Goal: Information Seeking & Learning: Learn about a topic

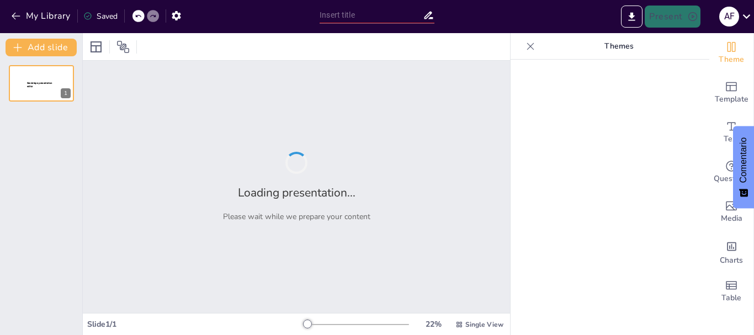
type input "Fundamentos de la Fluidoterapia en Veterinaria: Tipos y Aplicaciones"
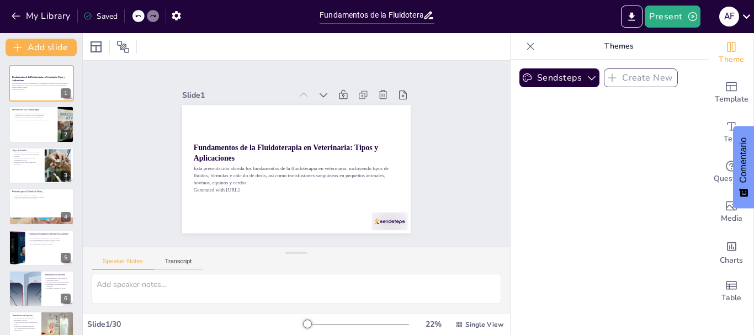
checkbox input "true"
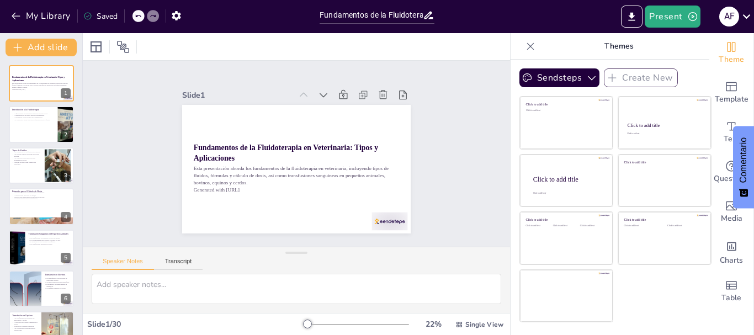
checkbox input "true"
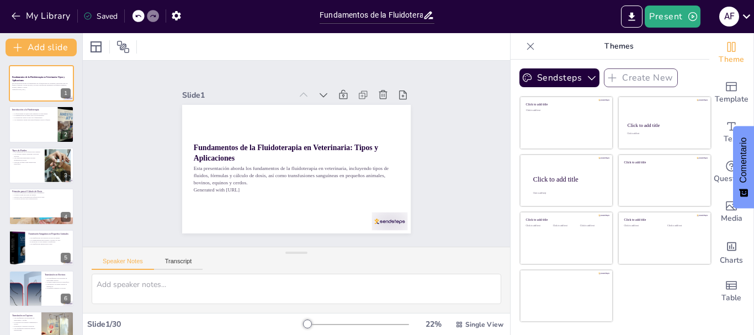
checkbox input "true"
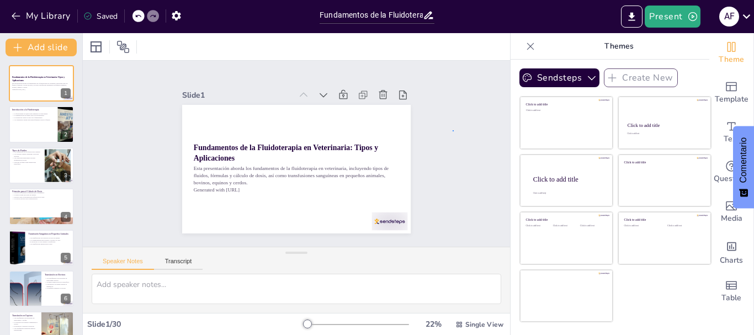
drag, startPoint x: 77, startPoint y: 108, endPoint x: 453, endPoint y: 130, distance: 376.0
checkbox input "true"
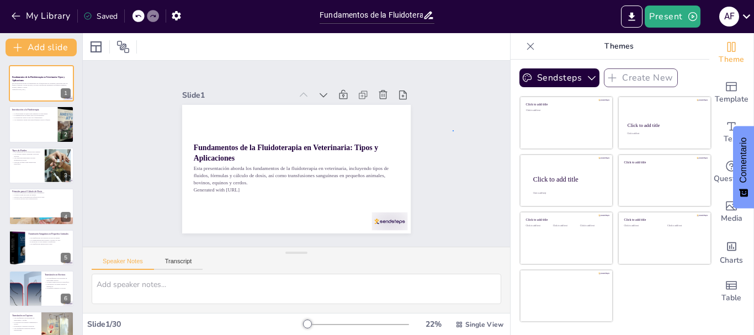
checkbox input "true"
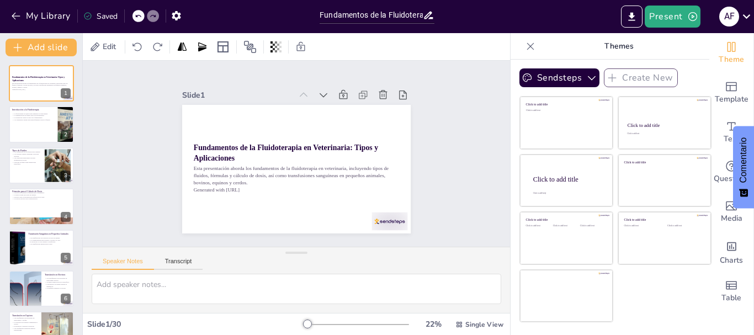
checkbox input "true"
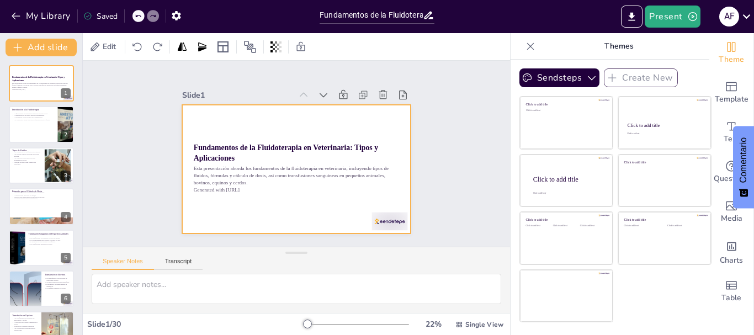
checkbox input "true"
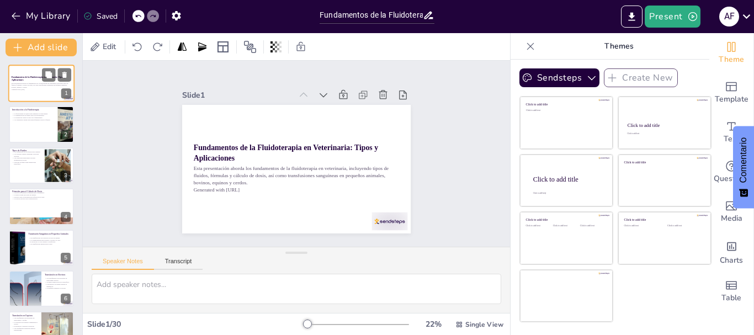
checkbox input "true"
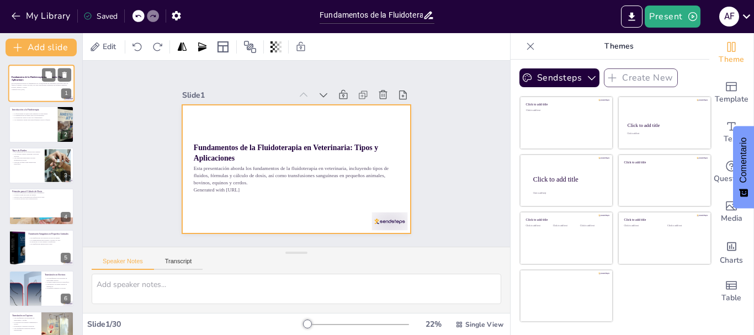
checkbox input "true"
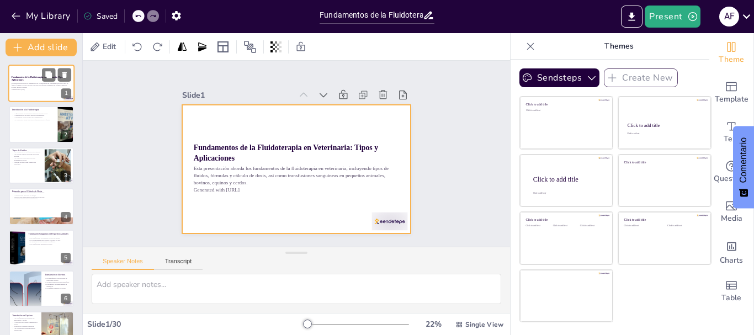
checkbox input "true"
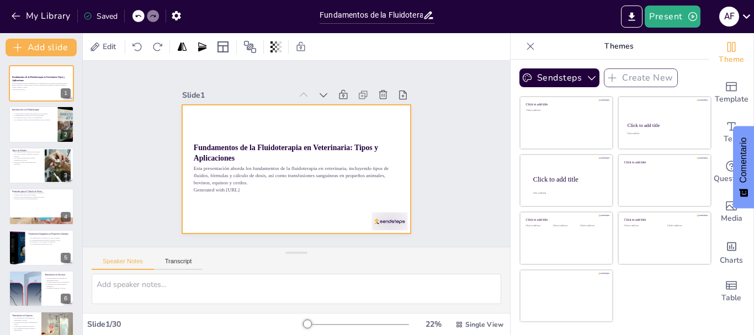
checkbox input "true"
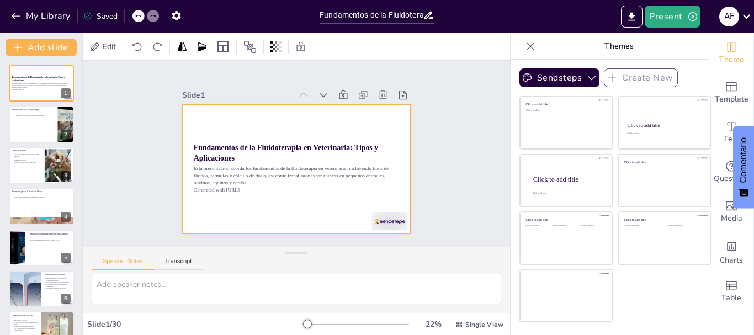
checkbox input "true"
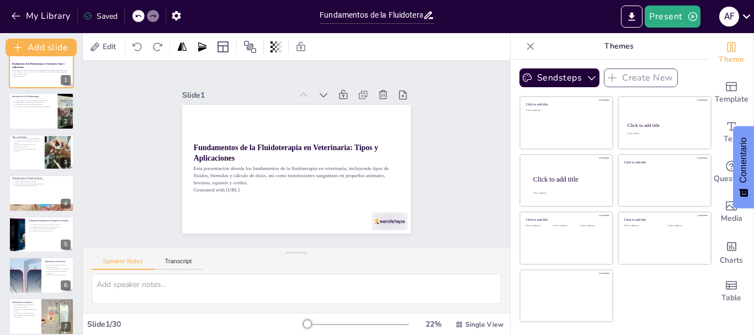
scroll to position [10, 0]
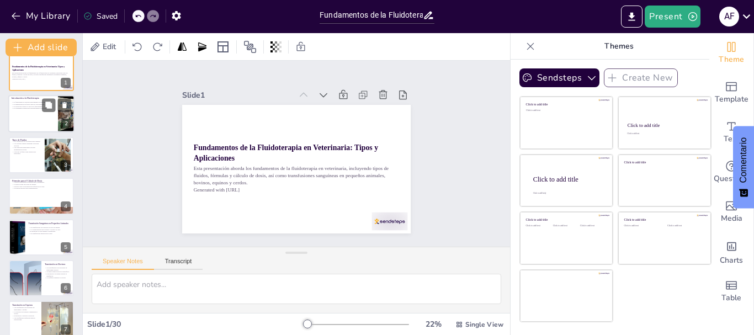
checkbox input "true"
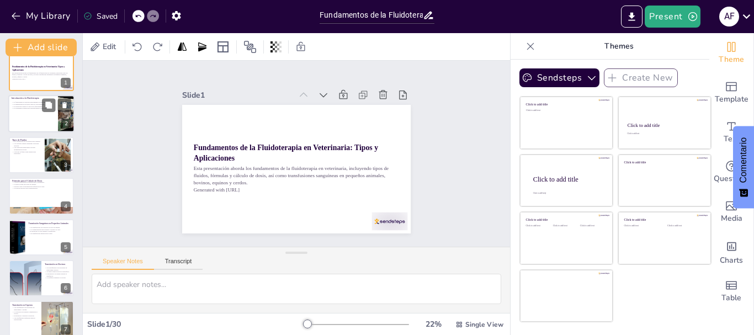
checkbox input "true"
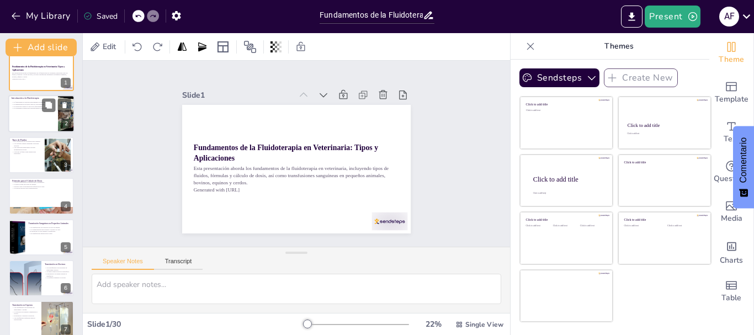
checkbox input "true"
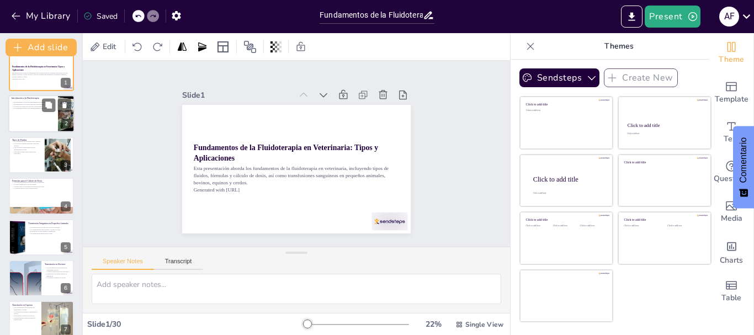
checkbox input "true"
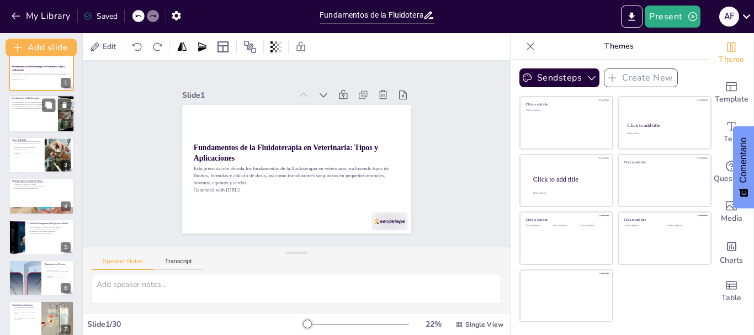
checkbox input "true"
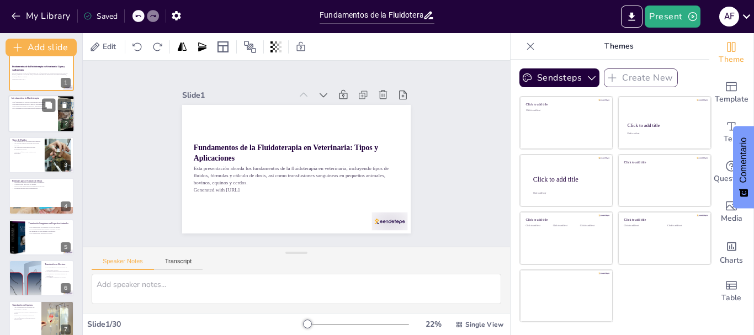
checkbox input "true"
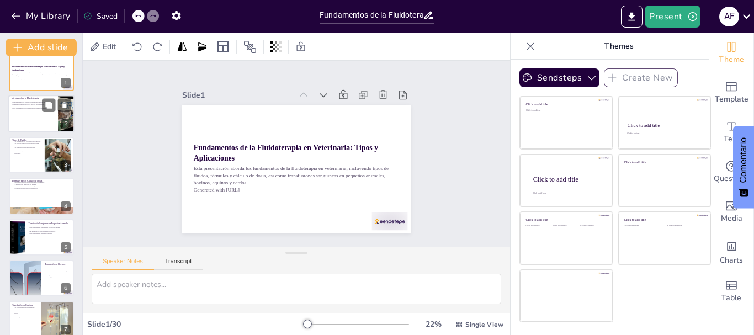
click at [31, 108] on p "Los veterinarios deben estar bien informados sobre los fluidos." at bounding box center [33, 109] width 43 height 2
type textarea "La fluidoterapia es fundamental para la salud de los animales, ya que ayuda a m…"
checkbox input "true"
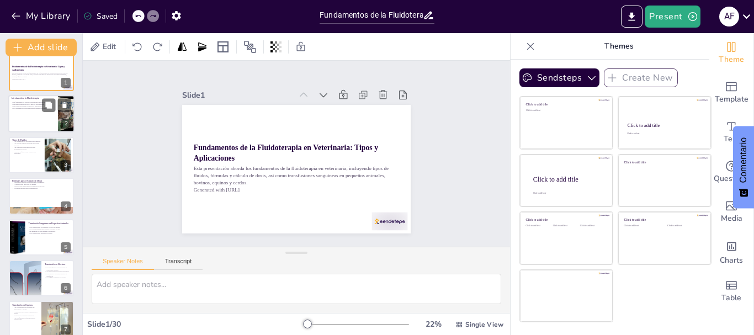
checkbox input "true"
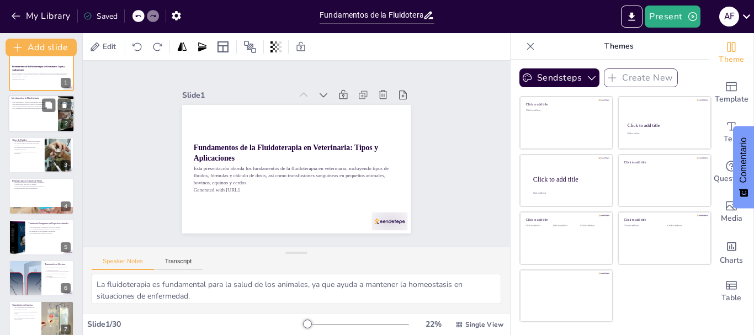
scroll to position [0, 0]
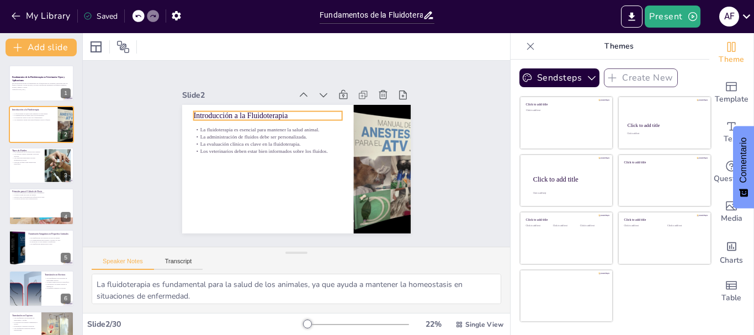
checkbox input "true"
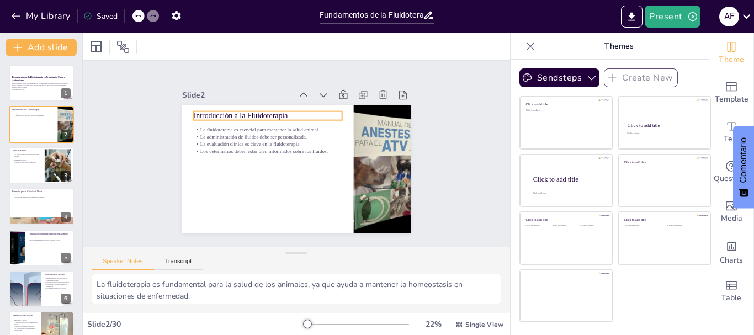
checkbox input "true"
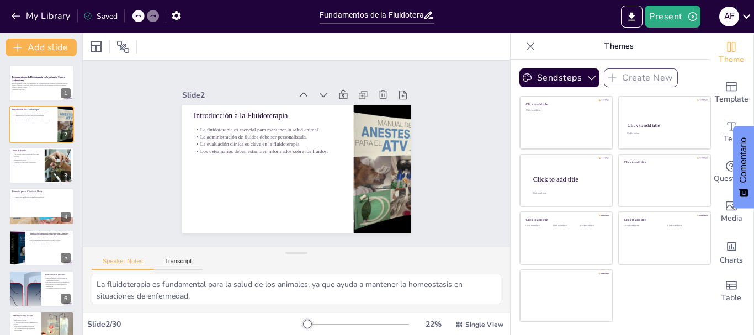
checkbox input "true"
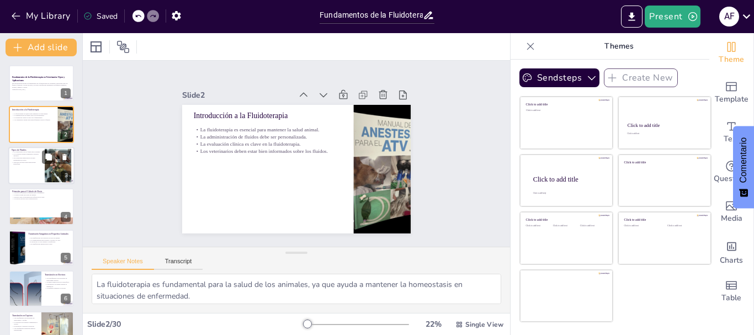
checkbox input "true"
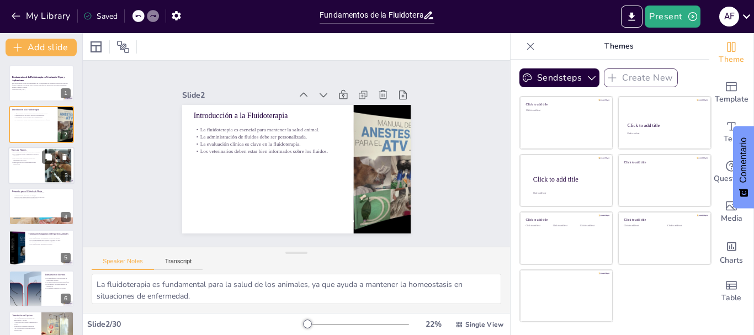
checkbox input "true"
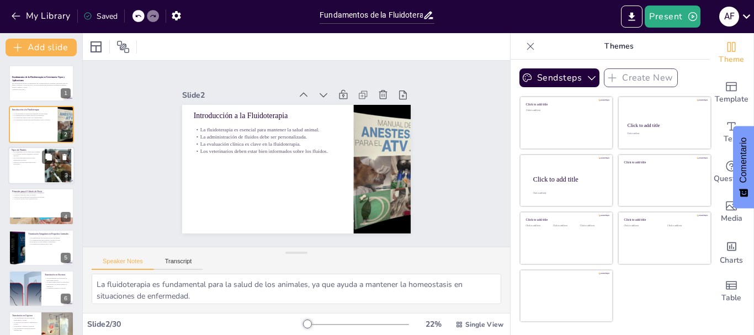
checkbox input "true"
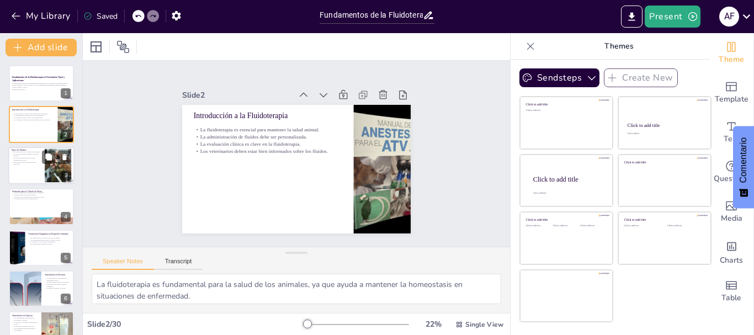
click at [29, 160] on p "Las soluciones hipertónicas son para deshidratación severa." at bounding box center [27, 159] width 30 height 4
type textarea "Los cristaloides son ampliamente utilizados en fluidoterapia debido a su eficac…"
checkbox input "true"
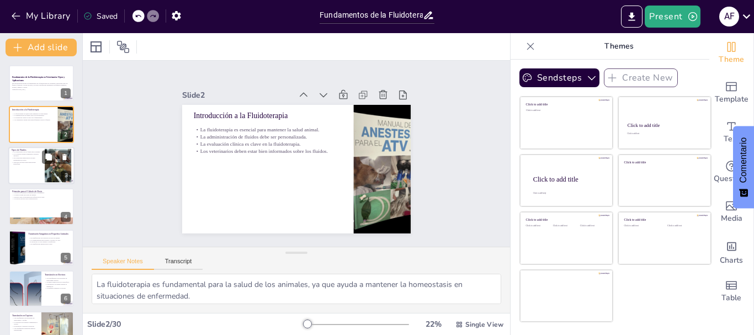
checkbox input "true"
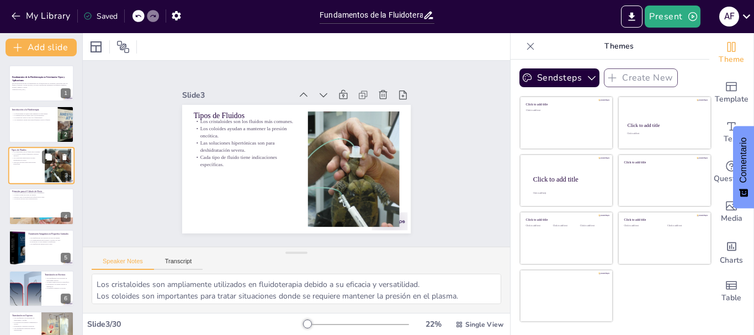
checkbox input "true"
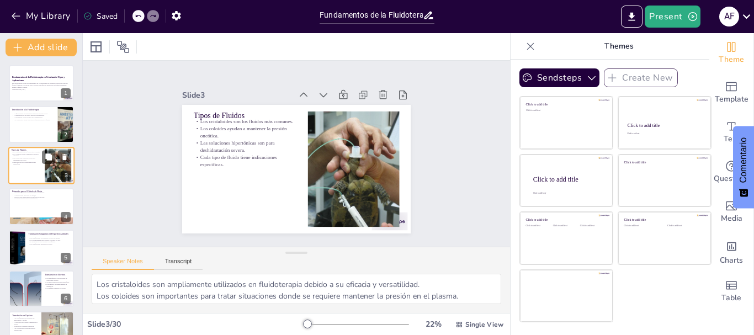
checkbox input "true"
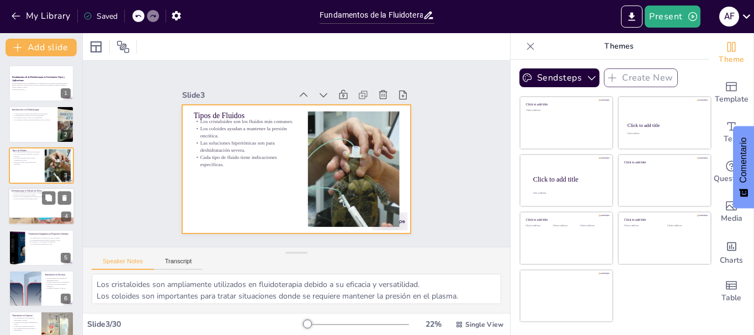
checkbox input "true"
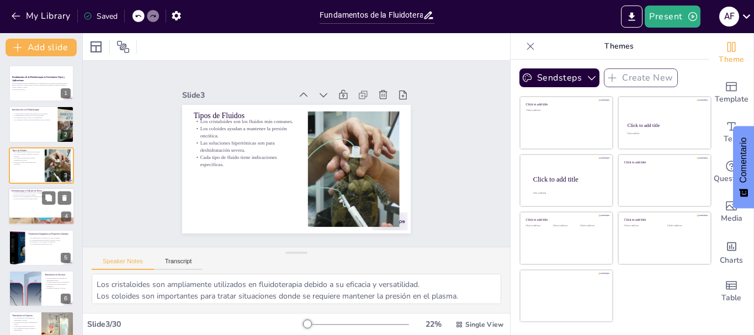
checkbox input "true"
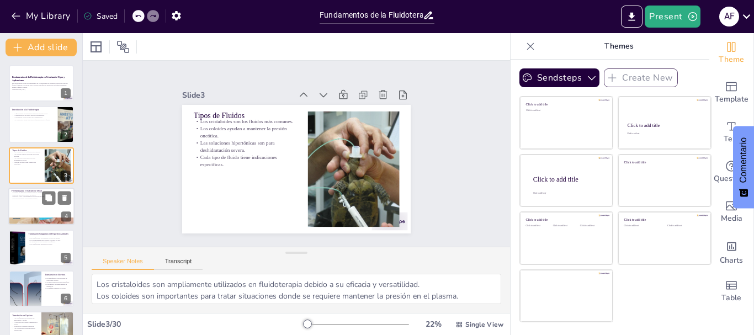
checkbox input "true"
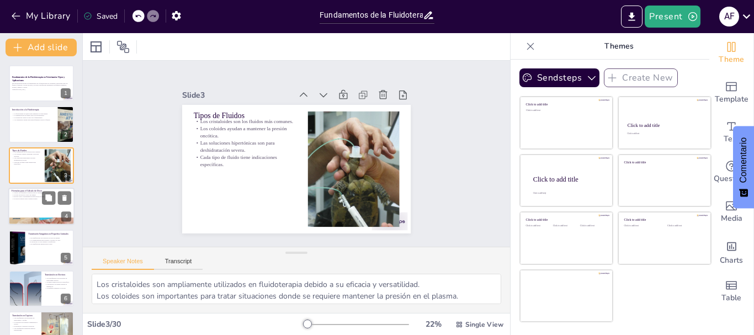
checkbox input "true"
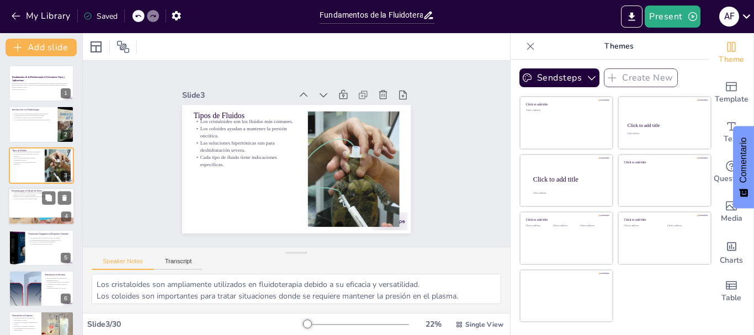
click at [28, 201] on div at bounding box center [41, 207] width 66 height 38
type textarea "Las fórmulas para el cálculo de dosis son fundamentales para la administración …"
checkbox input "true"
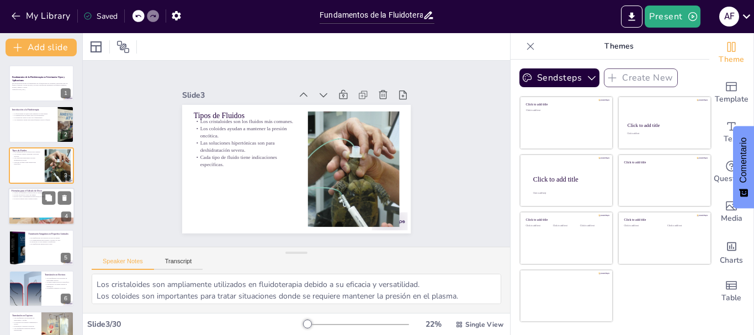
checkbox input "true"
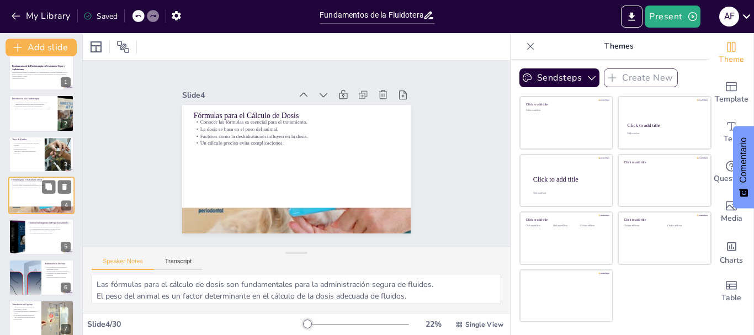
checkbox input "true"
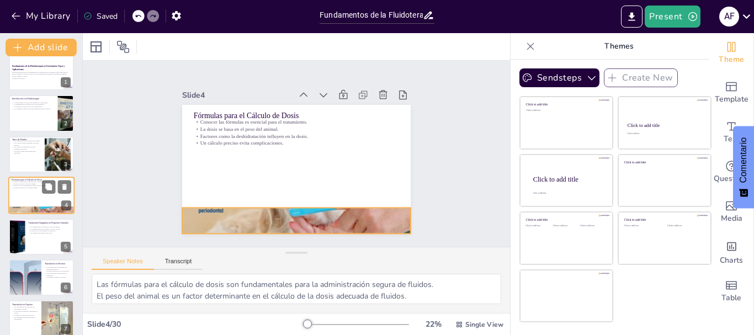
checkbox input "true"
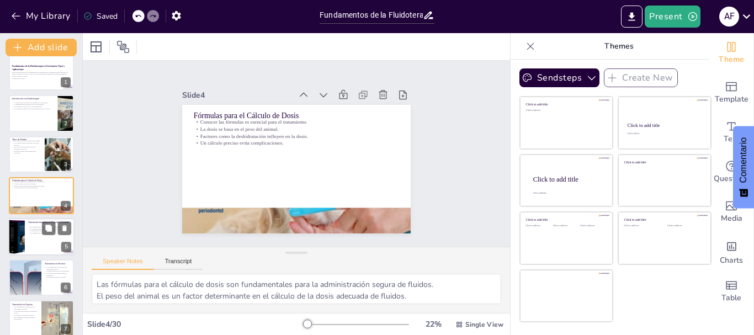
checkbox input "true"
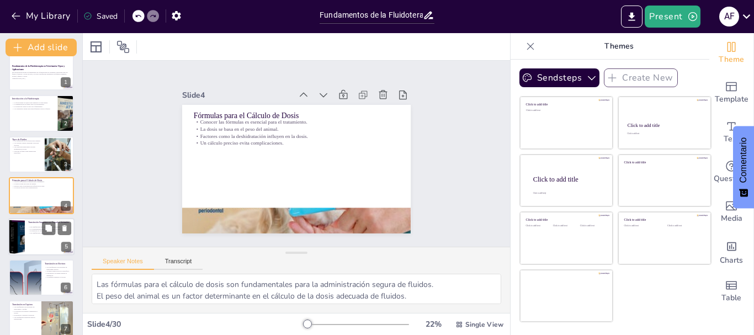
checkbox input "true"
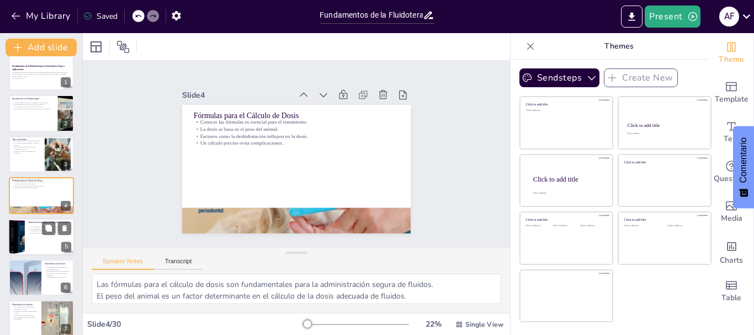
checkbox input "true"
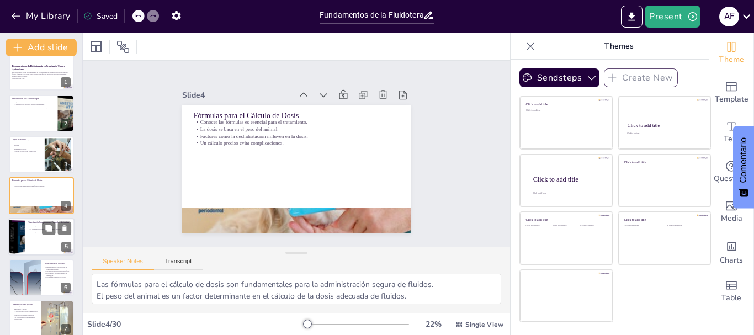
click at [36, 230] on p "El monitoreo es vital durante la transfusión." at bounding box center [49, 231] width 43 height 2
type textarea "En situaciones de anemia, las transfusiones pueden ser esenciales para la recup…"
checkbox input "true"
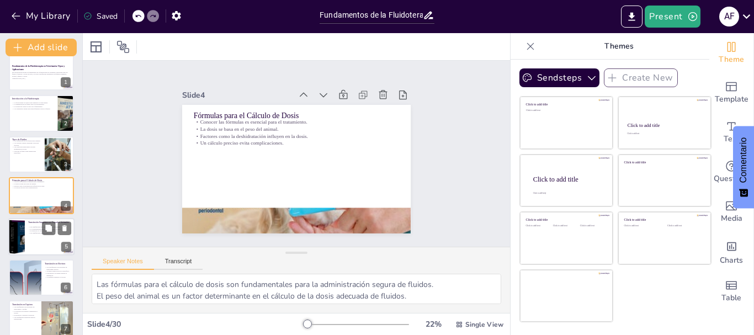
checkbox input "true"
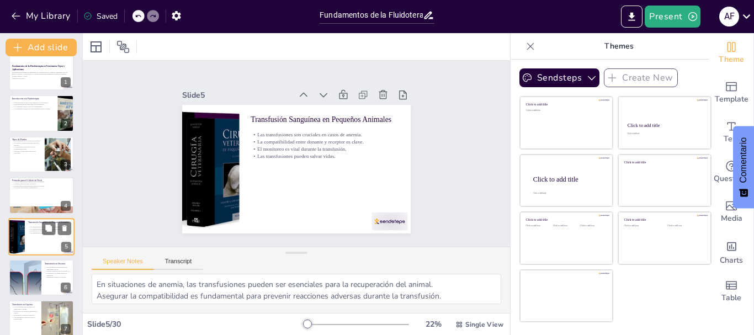
scroll to position [52, 0]
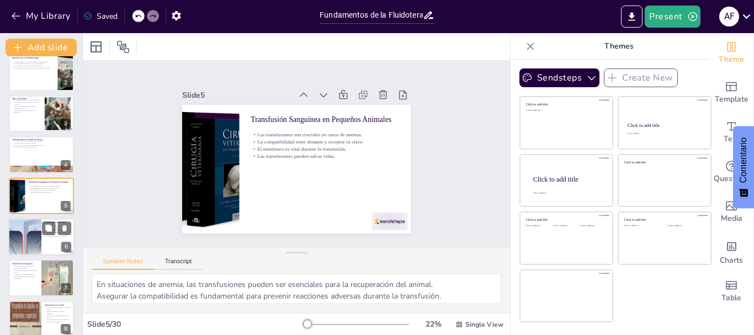
click at [30, 246] on div at bounding box center [25, 237] width 67 height 38
type textarea "En casos de hemorragias severas, las transfusiones son un tratamiento crítico p…"
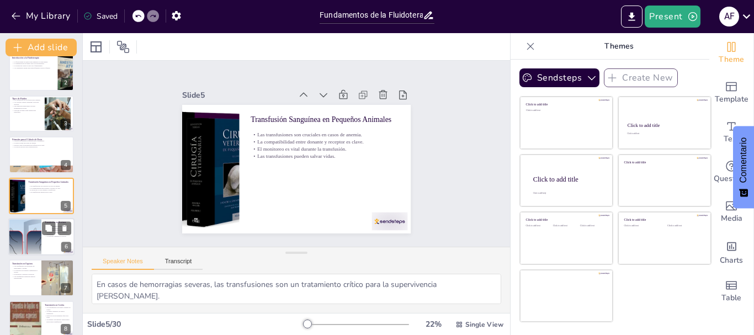
checkbox input "true"
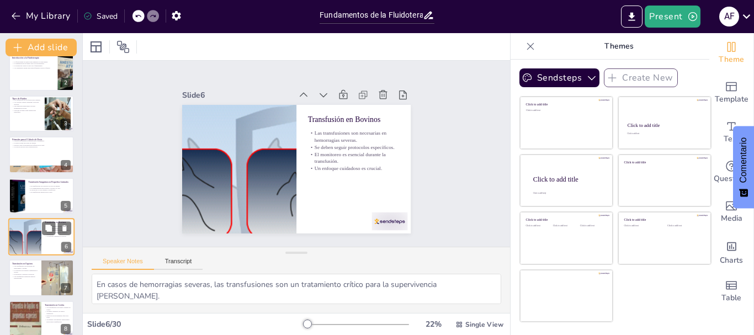
scroll to position [93, 0]
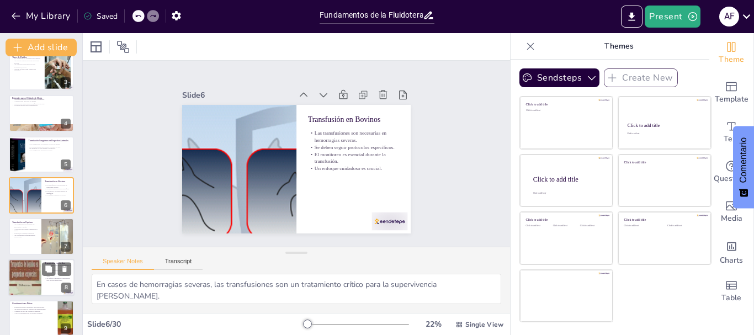
click at [28, 270] on div at bounding box center [24, 278] width 33 height 44
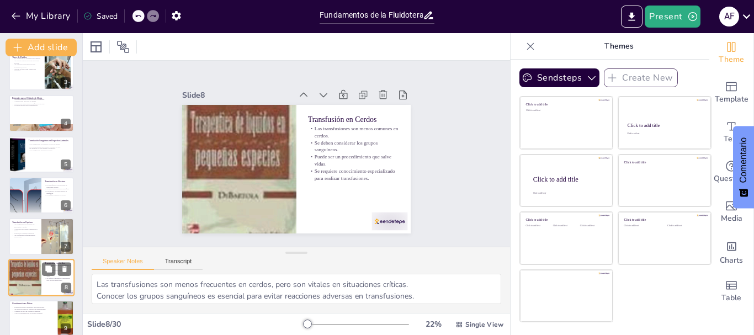
scroll to position [175, 0]
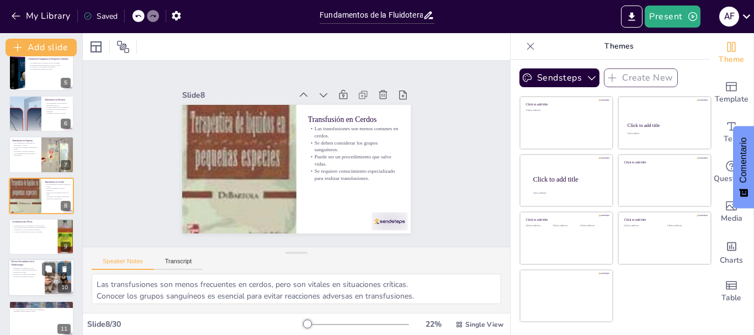
click at [29, 286] on div at bounding box center [41, 278] width 66 height 38
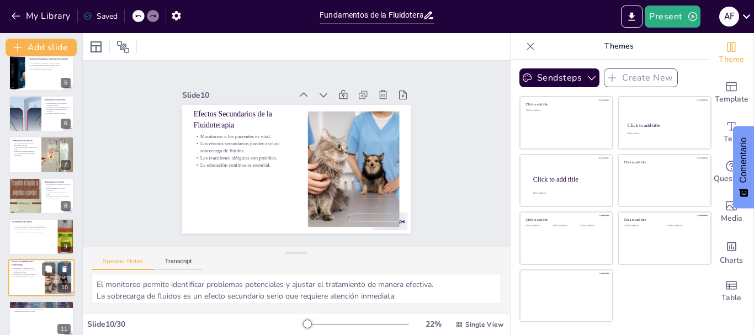
scroll to position [257, 0]
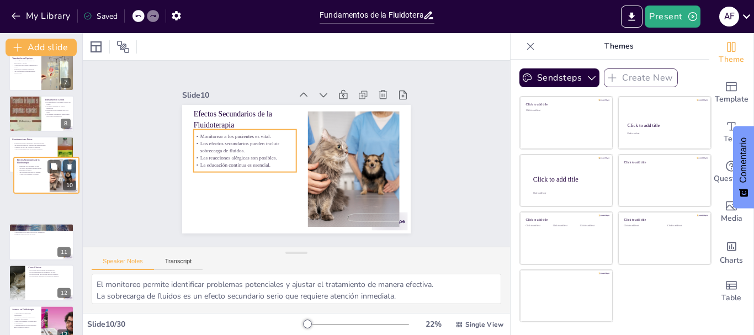
drag, startPoint x: 25, startPoint y: 194, endPoint x: 29, endPoint y: 166, distance: 28.4
click at [29, 166] on div "Monitorear a los pacientes es vital. Los efectos secundarios pueden incluir sob…" at bounding box center [31, 170] width 29 height 10
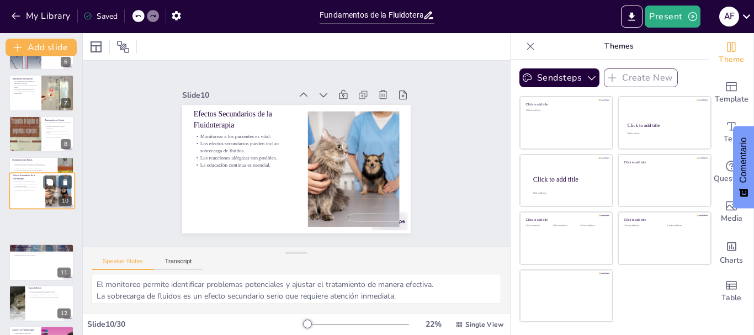
click at [29, 166] on div "El bienestar animal es primordial en la fluidoterapia. Las decisiones deben ser…" at bounding box center [33, 167] width 43 height 8
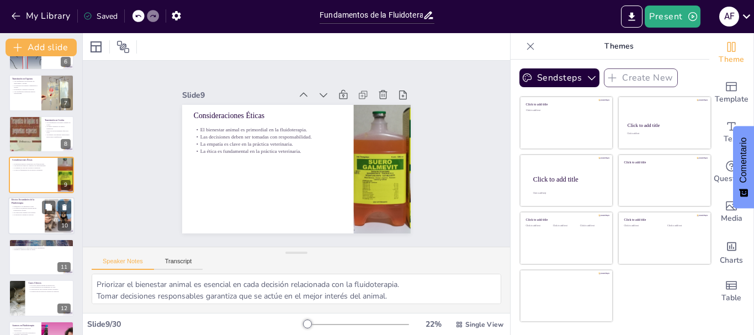
scroll to position [216, 0]
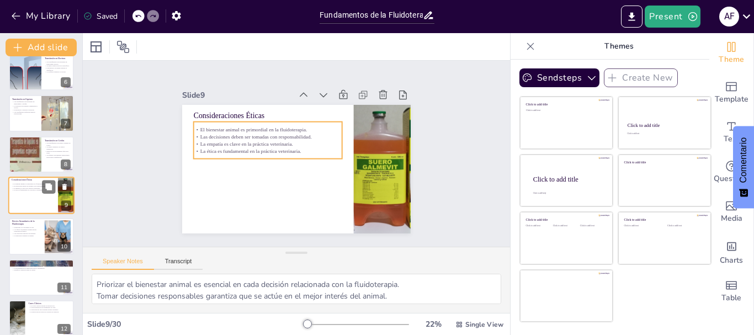
click at [30, 192] on div "El bienestar animal es primordial en la fluidoterapia. Las decisiones deben ser…" at bounding box center [33, 187] width 43 height 11
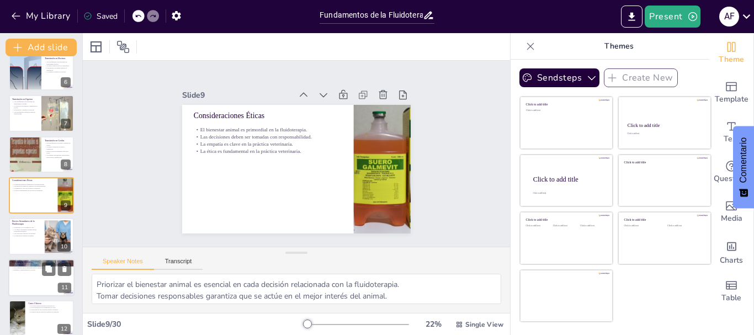
click at [28, 286] on div at bounding box center [41, 278] width 66 height 38
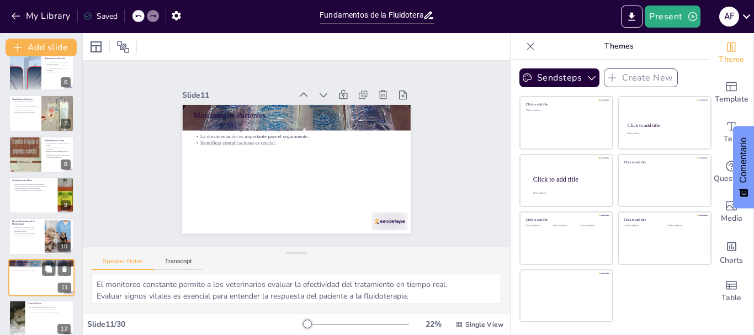
scroll to position [298, 0]
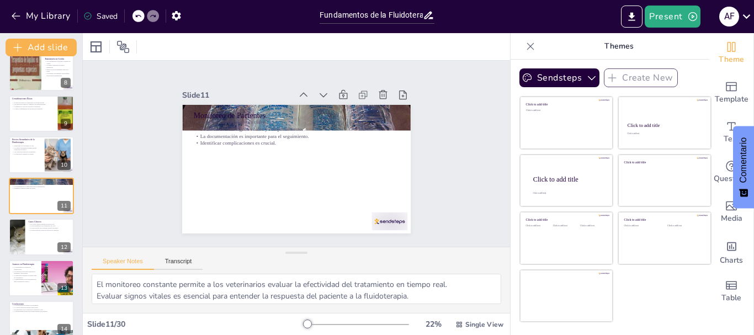
click at [25, 280] on p "La implementación de investigaciones mejora resultados clínicos." at bounding box center [25, 280] width 26 height 4
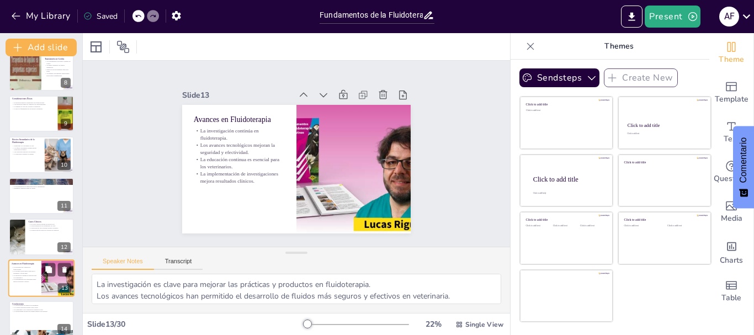
scroll to position [380, 0]
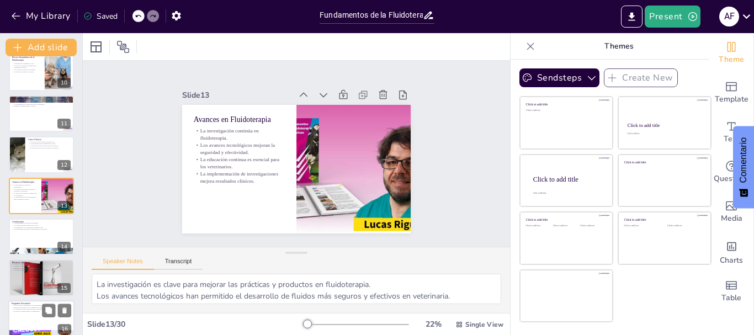
click at [30, 315] on div at bounding box center [41, 319] width 66 height 38
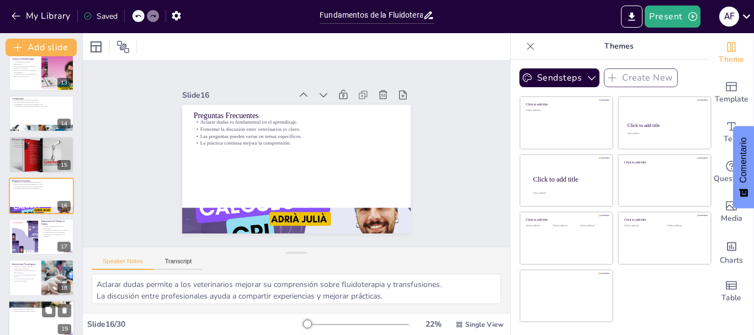
click at [33, 328] on div at bounding box center [41, 319] width 66 height 38
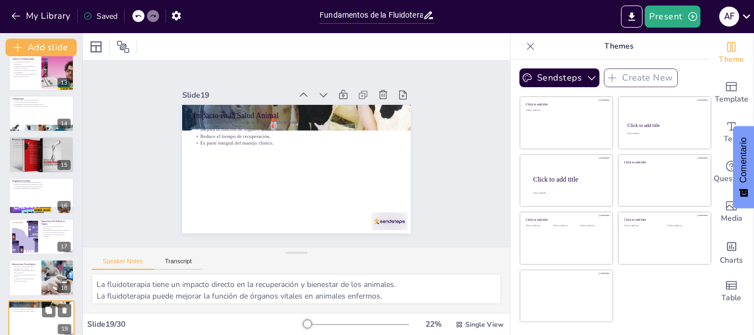
scroll to position [627, 0]
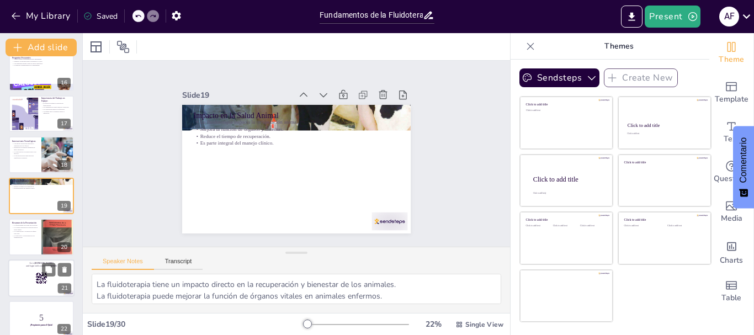
click at [29, 288] on div at bounding box center [41, 278] width 66 height 38
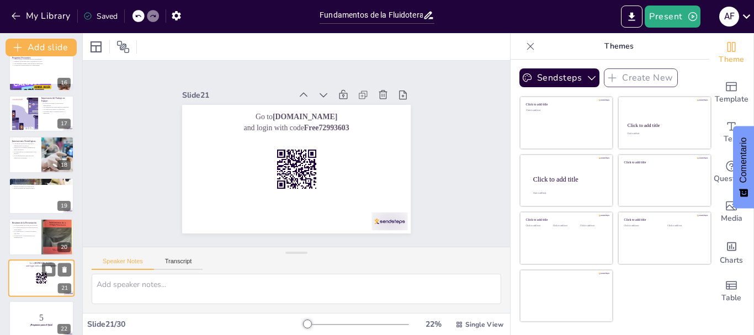
scroll to position [709, 0]
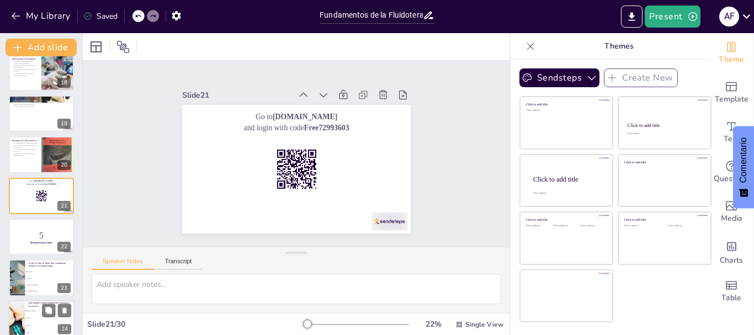
click at [32, 312] on li "pequeños animales" at bounding box center [50, 310] width 50 height 7
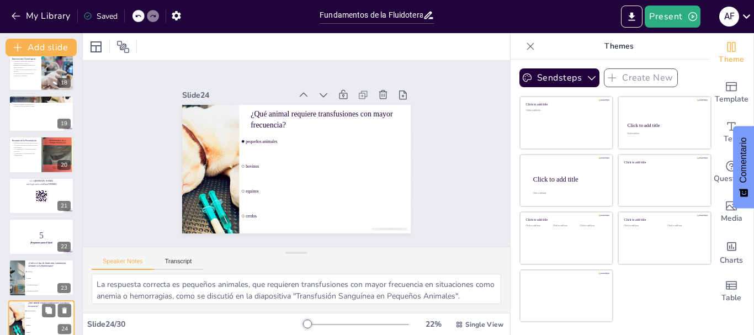
scroll to position [832, 0]
